Goal: Information Seeking & Learning: Check status

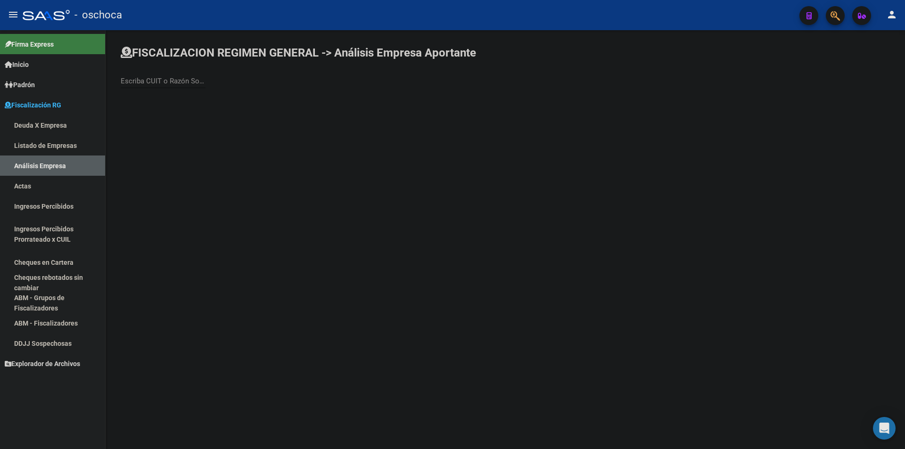
click at [55, 162] on link "Análisis Empresa" at bounding box center [52, 165] width 105 height 20
click at [65, 140] on link "Listado de Empresas" at bounding box center [52, 145] width 105 height 20
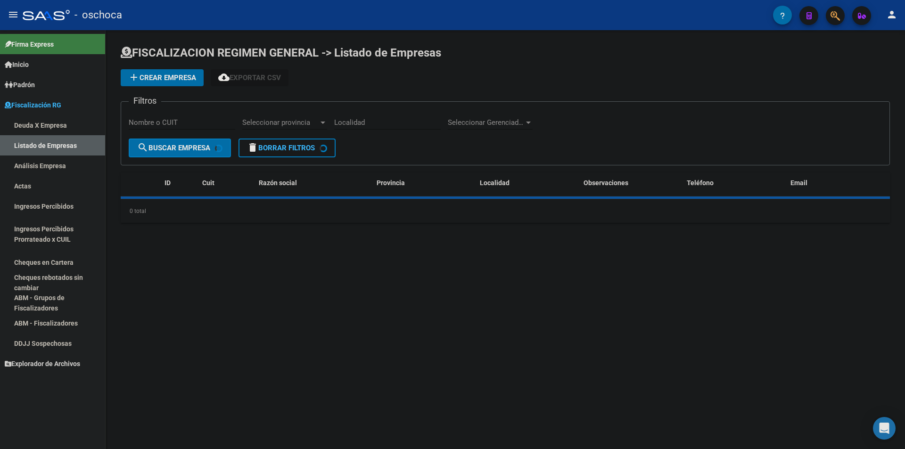
click at [58, 162] on link "Análisis Empresa" at bounding box center [52, 165] width 105 height 20
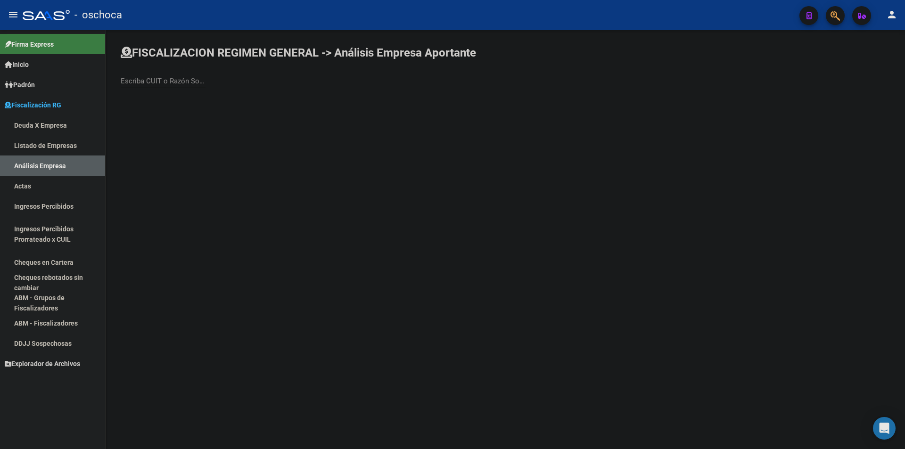
drag, startPoint x: 143, startPoint y: 77, endPoint x: 136, endPoint y: 75, distance: 7.3
click at [143, 77] on input "Escriba CUIT o Razón Social para buscar" at bounding box center [163, 81] width 85 height 8
type input "[PERSON_NAME]"
click at [204, 95] on span "[PERSON_NAME] [PERSON_NAME]" at bounding box center [262, 99] width 268 height 23
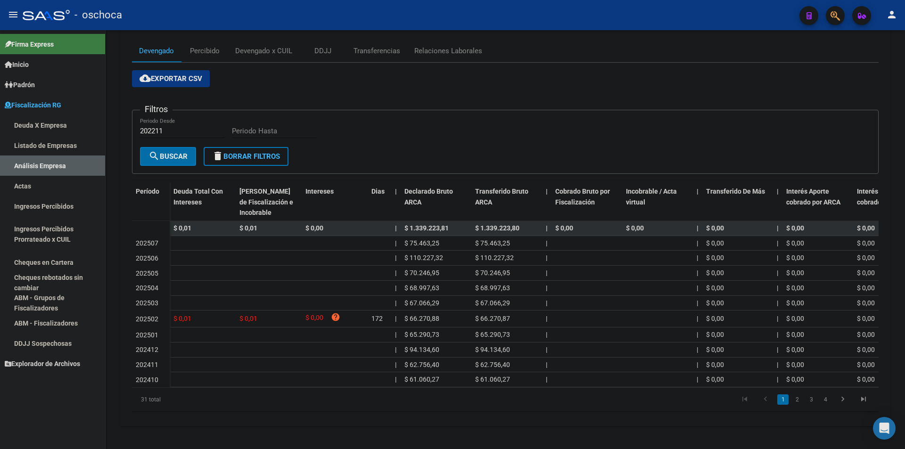
scroll to position [134, 0]
click at [798, 399] on link "2" at bounding box center [796, 399] width 11 height 10
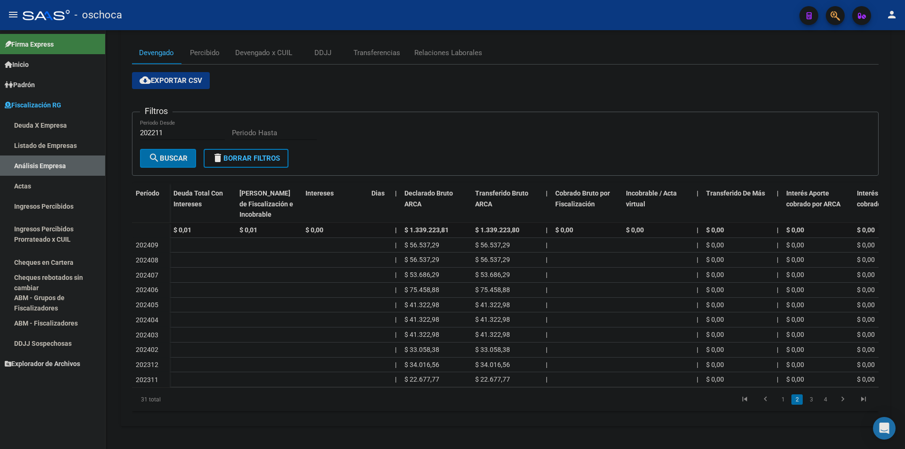
scroll to position [132, 0]
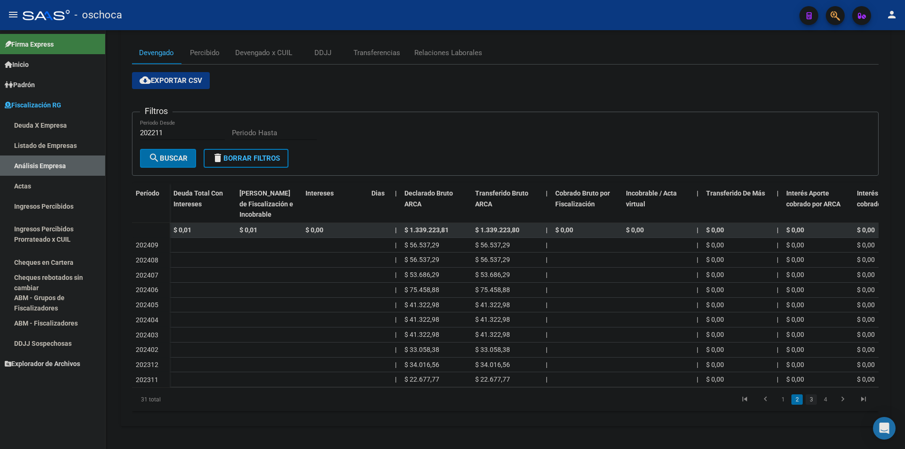
click at [807, 403] on link "3" at bounding box center [810, 399] width 11 height 10
click at [827, 399] on link "4" at bounding box center [824, 399] width 11 height 10
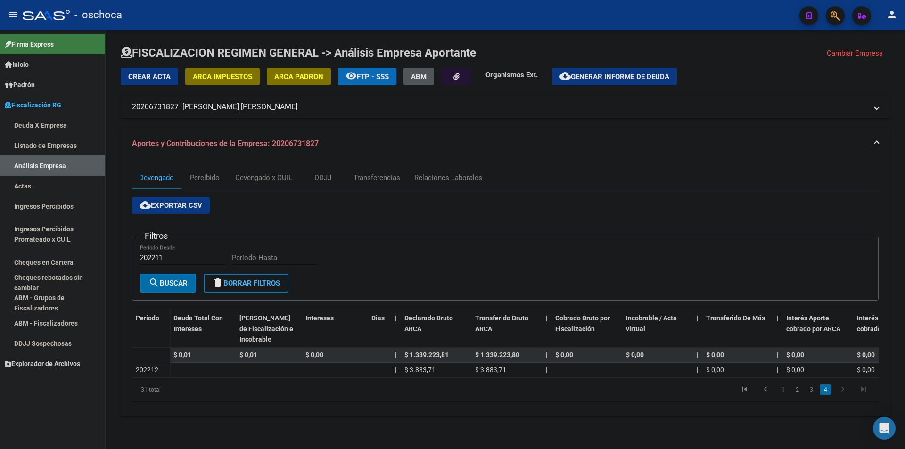
scroll to position [0, 0]
click at [24, 58] on link "Inicio" at bounding box center [52, 64] width 105 height 20
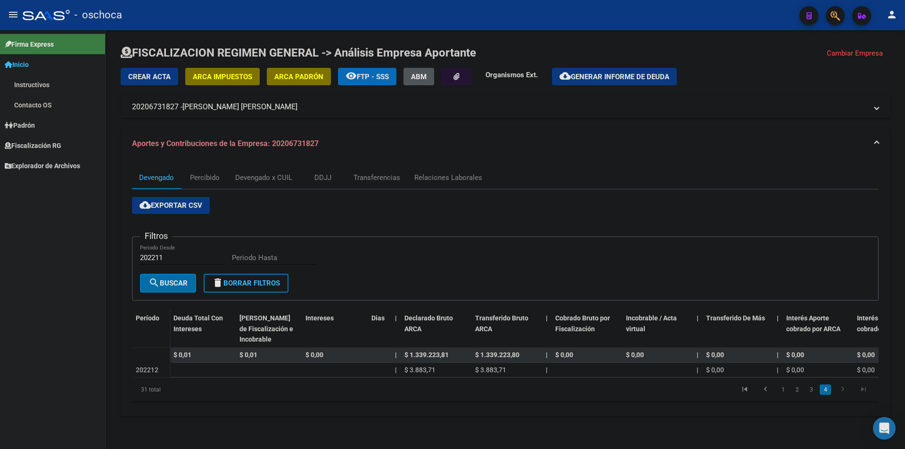
click at [29, 65] on span "Inicio" at bounding box center [17, 64] width 24 height 10
